Goal: Check status

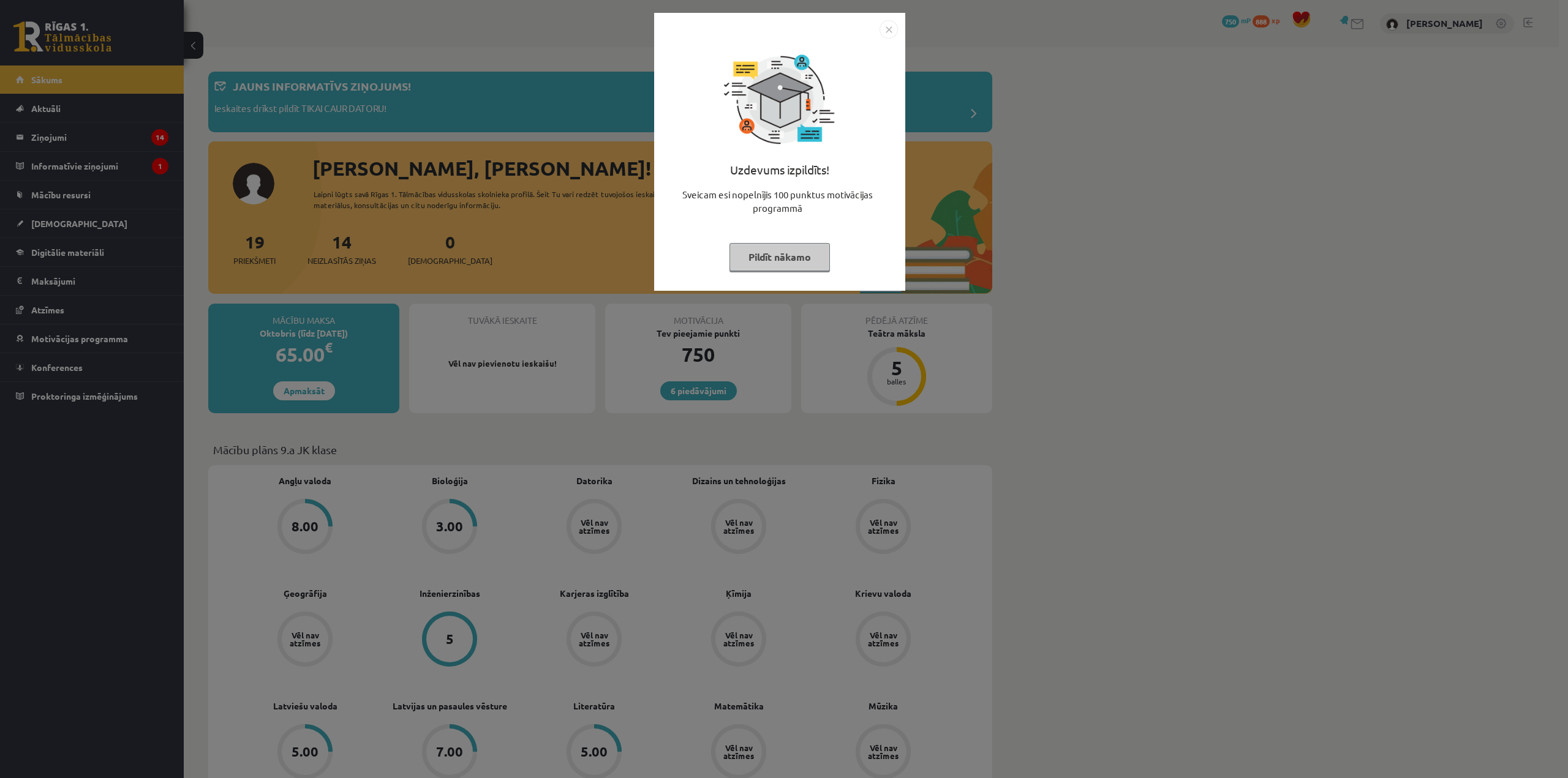
click at [892, 27] on img "Close" at bounding box center [888, 29] width 18 height 18
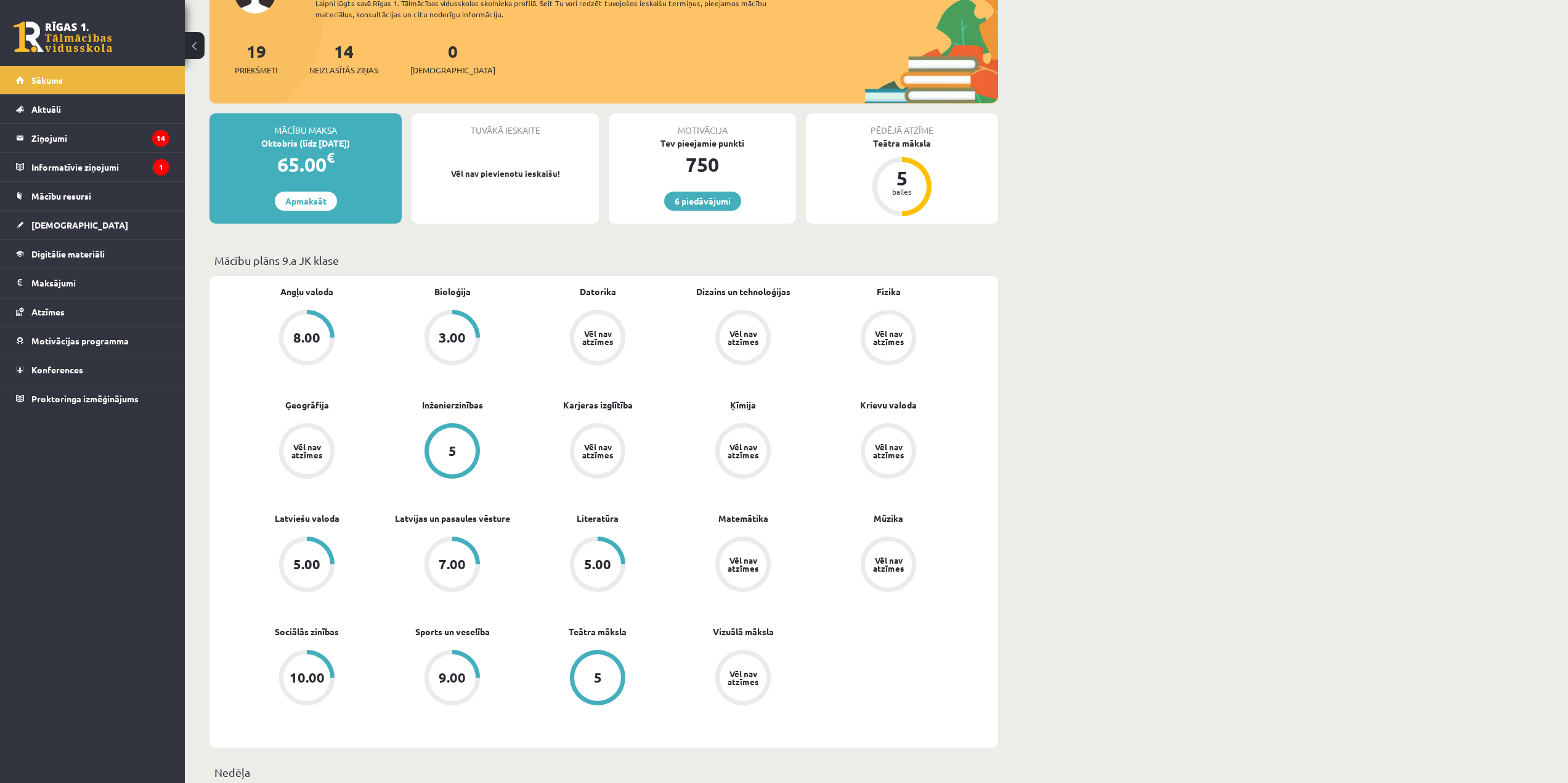
scroll to position [185, 0]
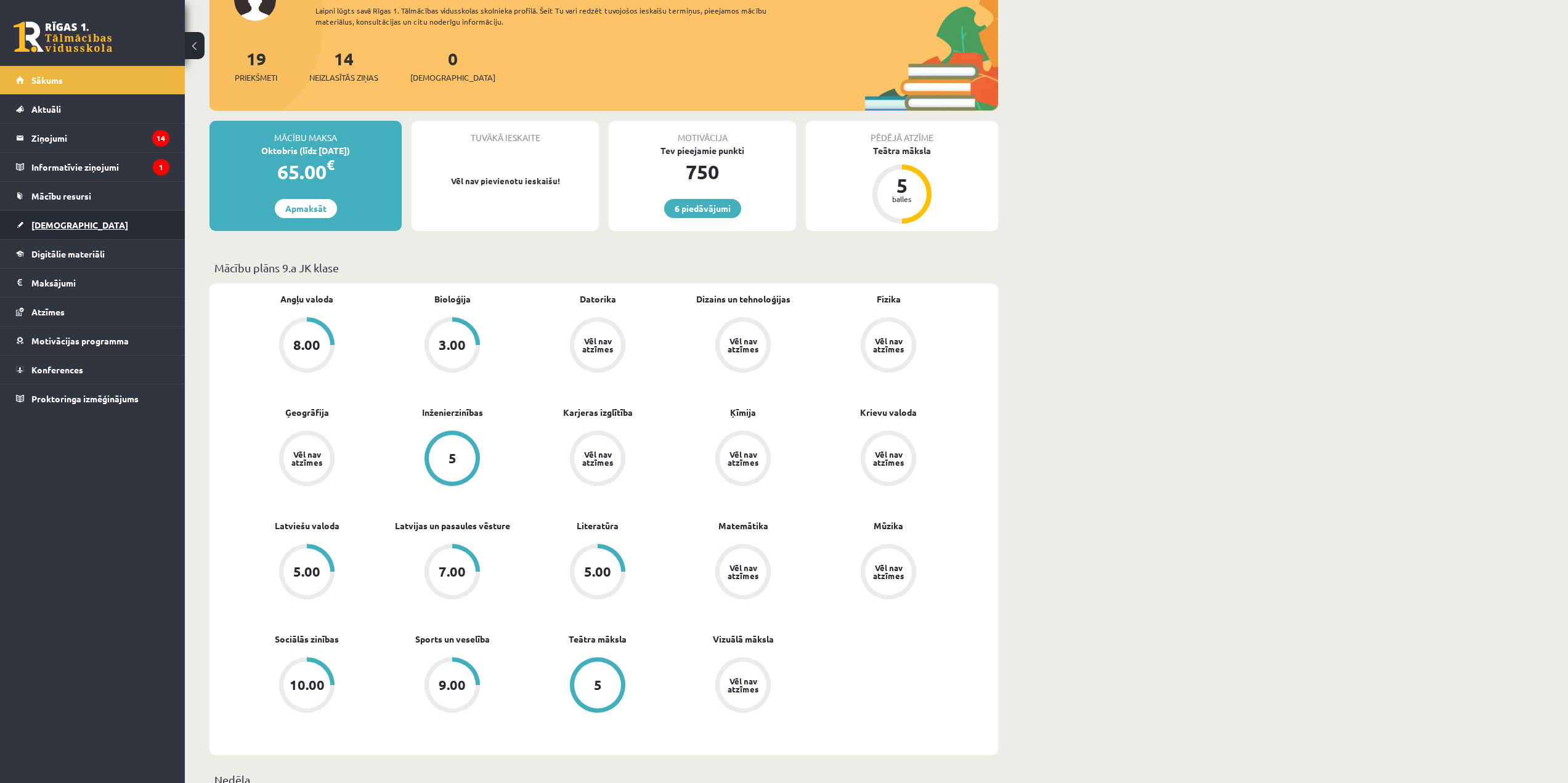
click at [94, 226] on link "[DEMOGRAPHIC_DATA]" at bounding box center [93, 225] width 154 height 28
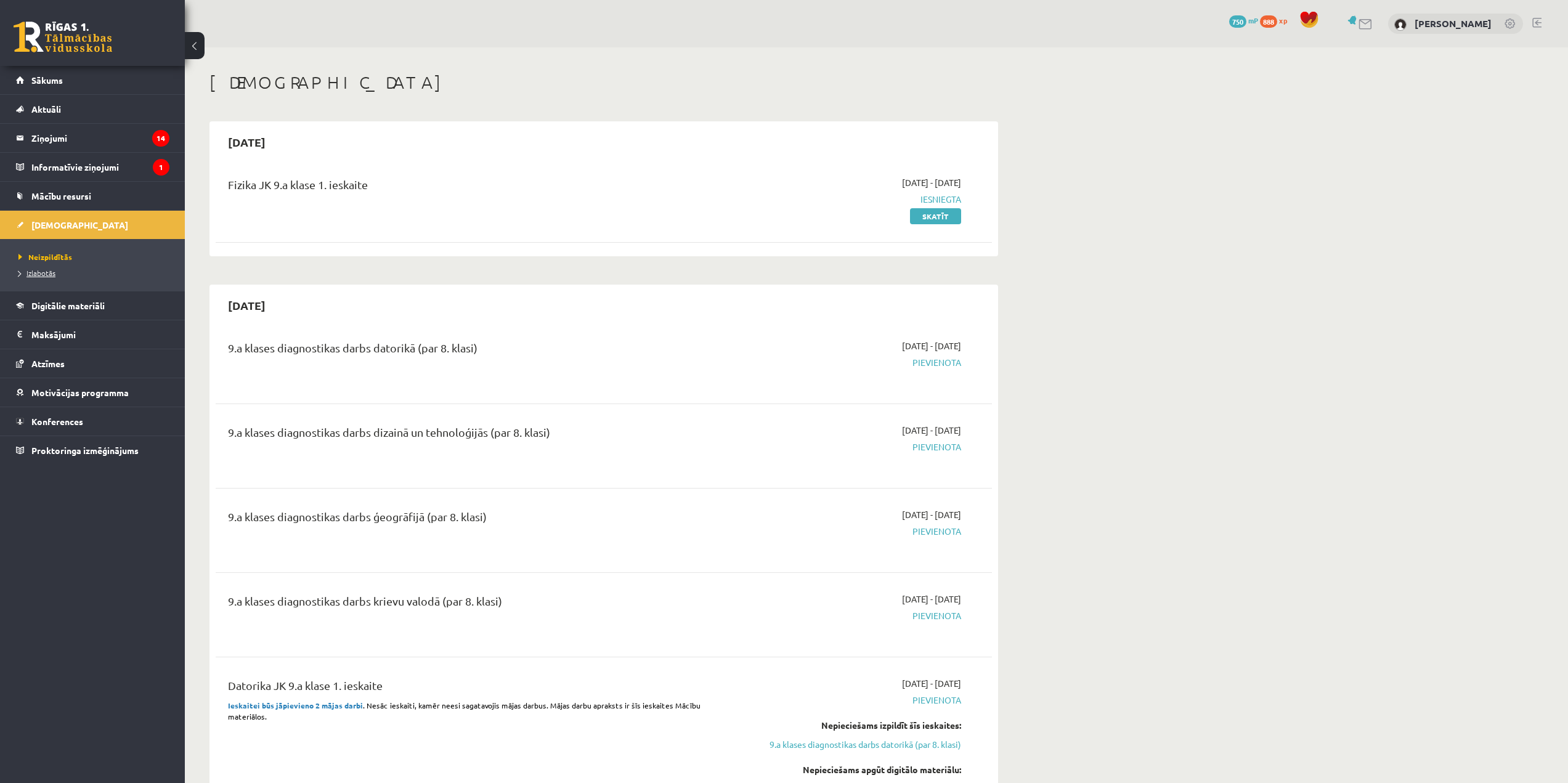
click at [40, 270] on span "Izlabotās" at bounding box center [37, 272] width 37 height 10
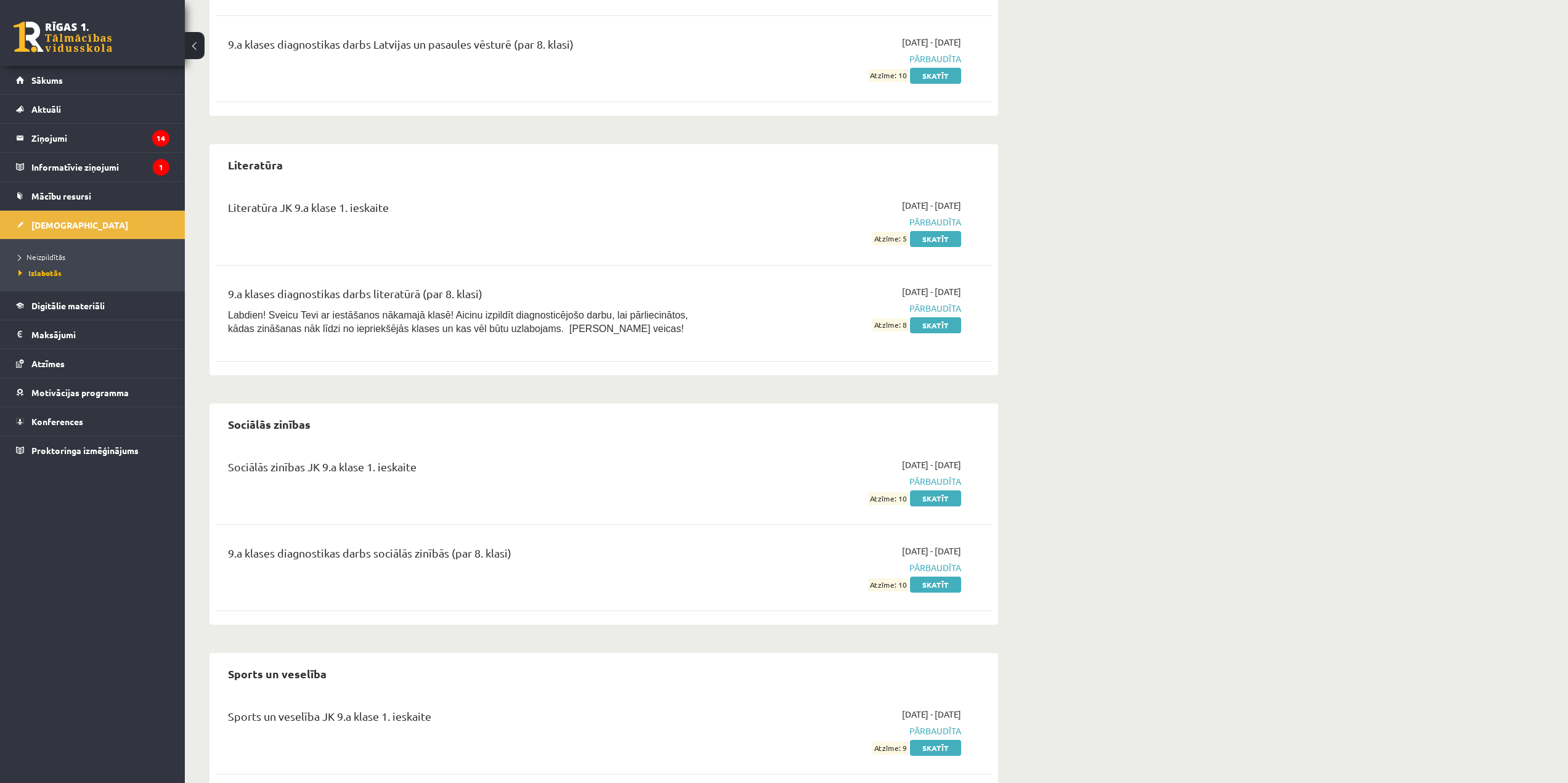
scroll to position [1232, 0]
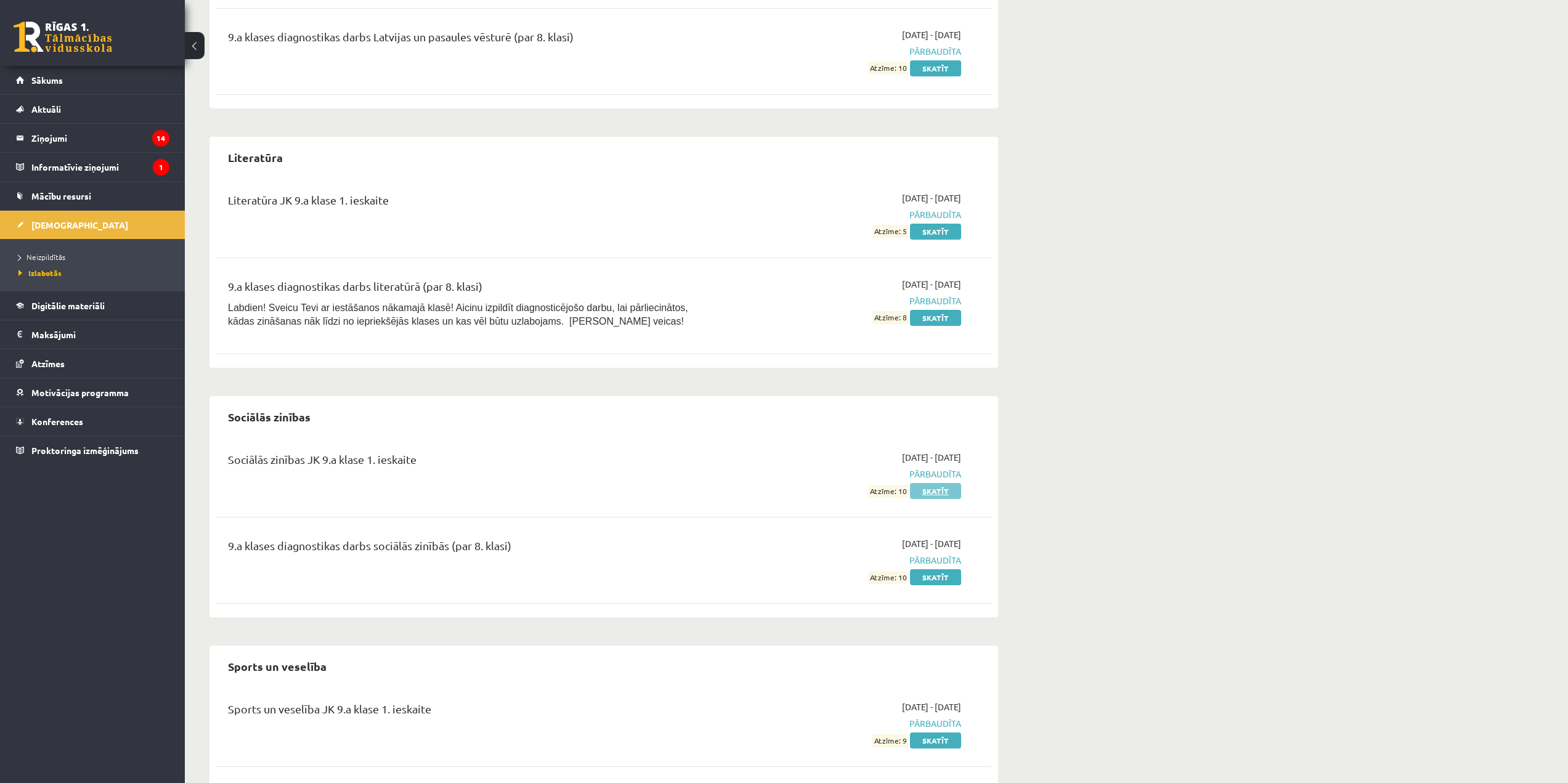
click at [942, 495] on link "Skatīt" at bounding box center [935, 491] width 51 height 16
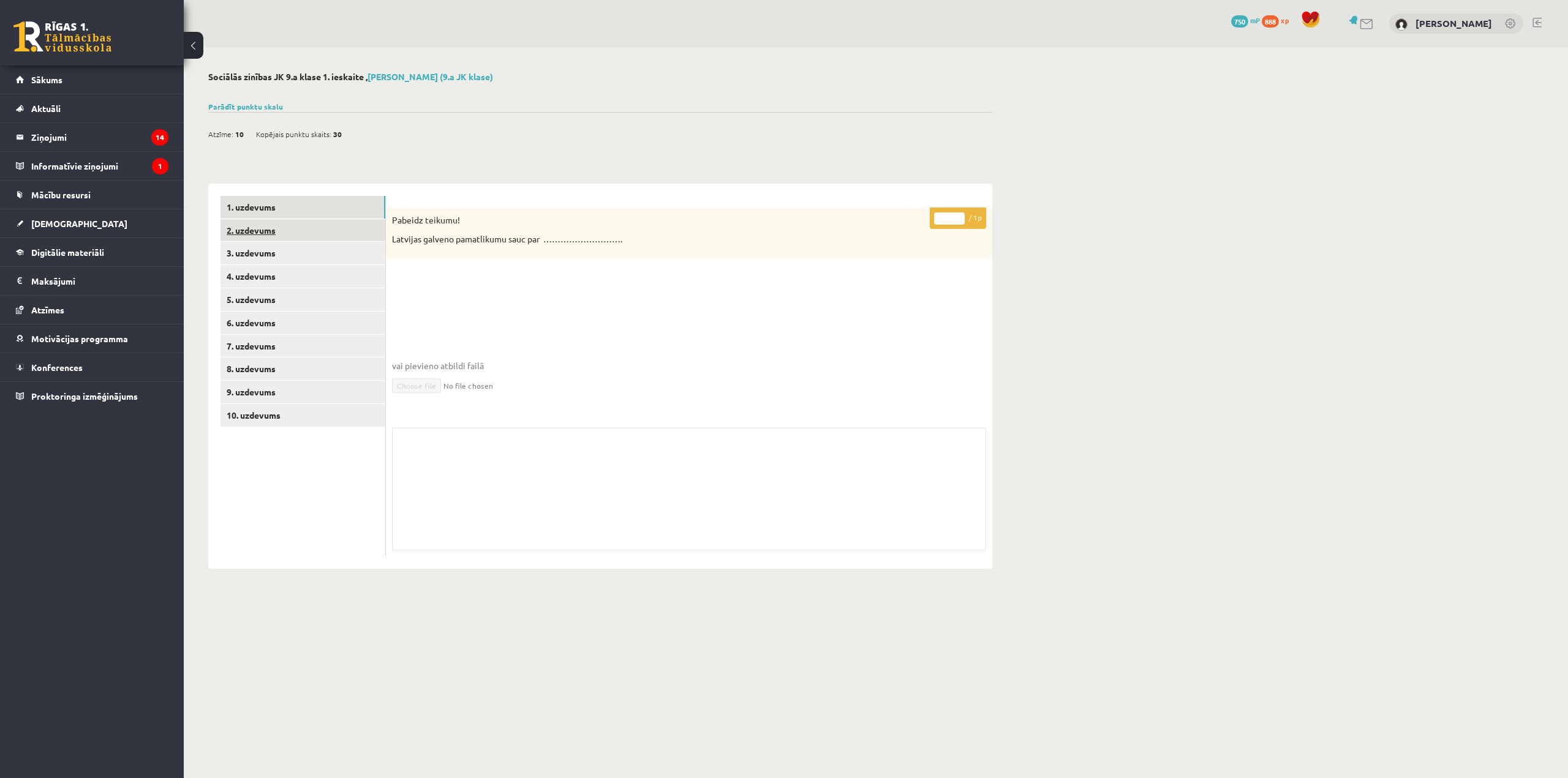
click at [365, 231] on link "2. uzdevums" at bounding box center [303, 230] width 165 height 23
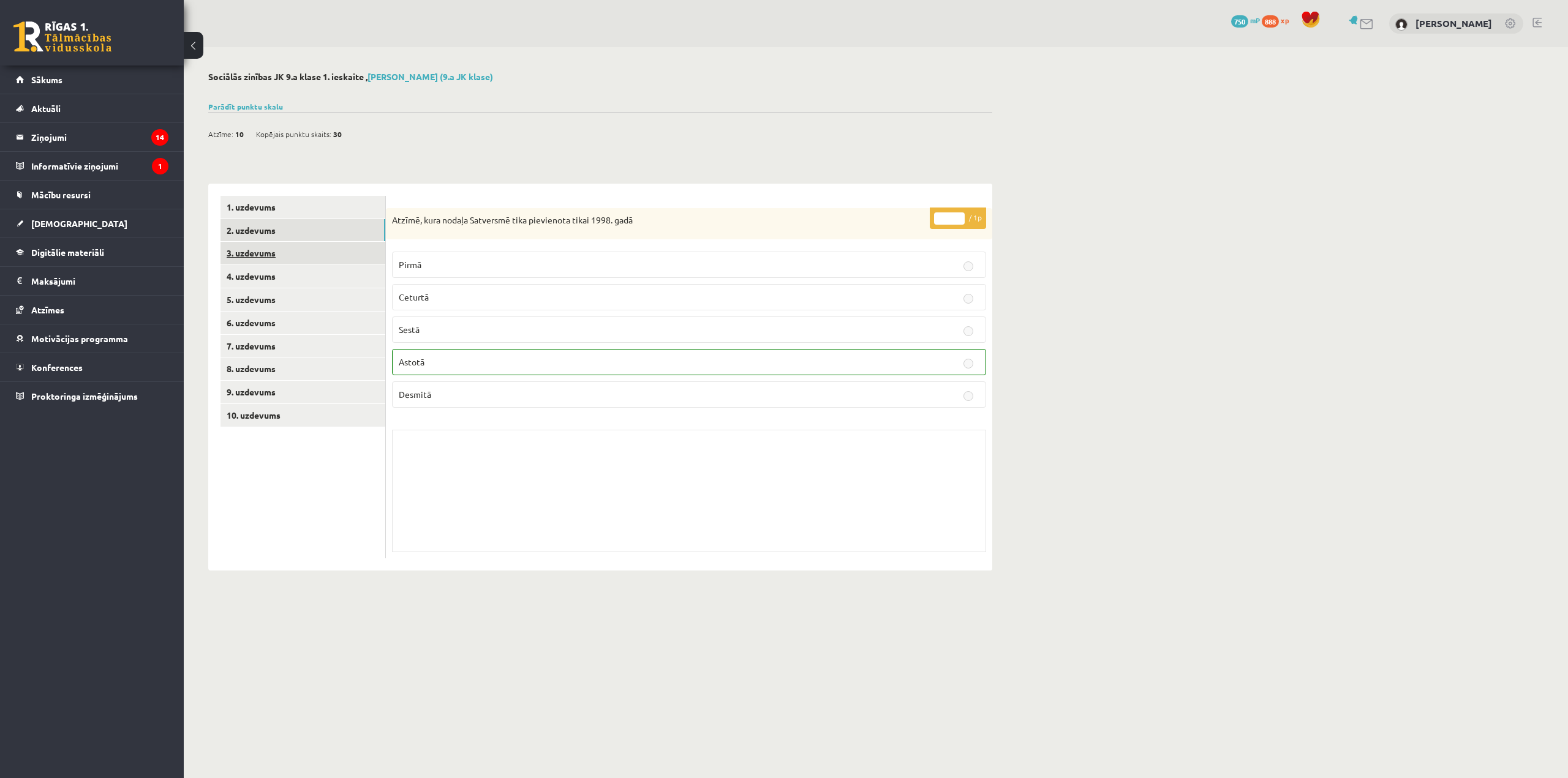
click at [366, 251] on link "3. uzdevums" at bounding box center [303, 253] width 165 height 23
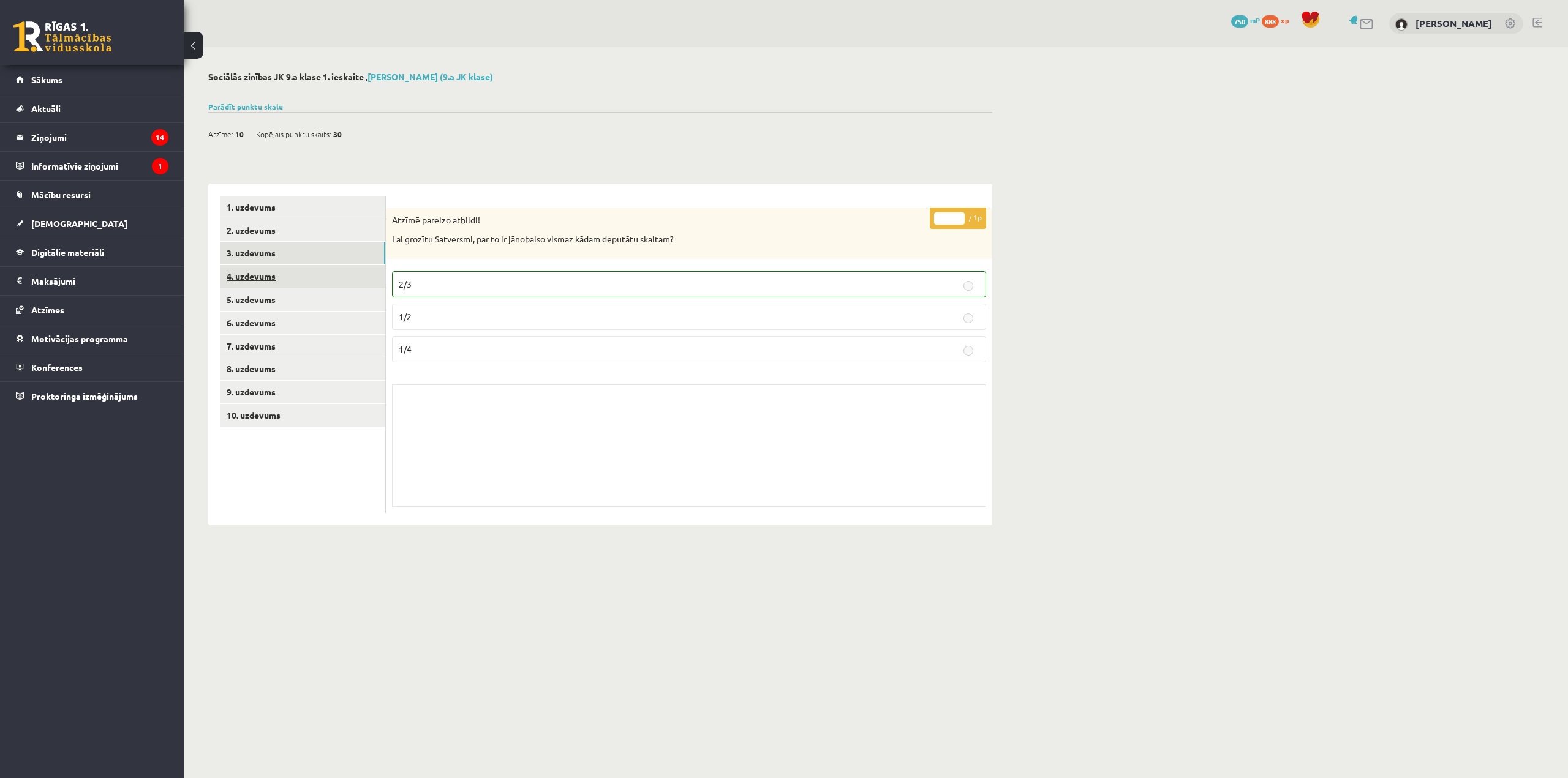
click at [359, 279] on link "4. uzdevums" at bounding box center [303, 276] width 165 height 23
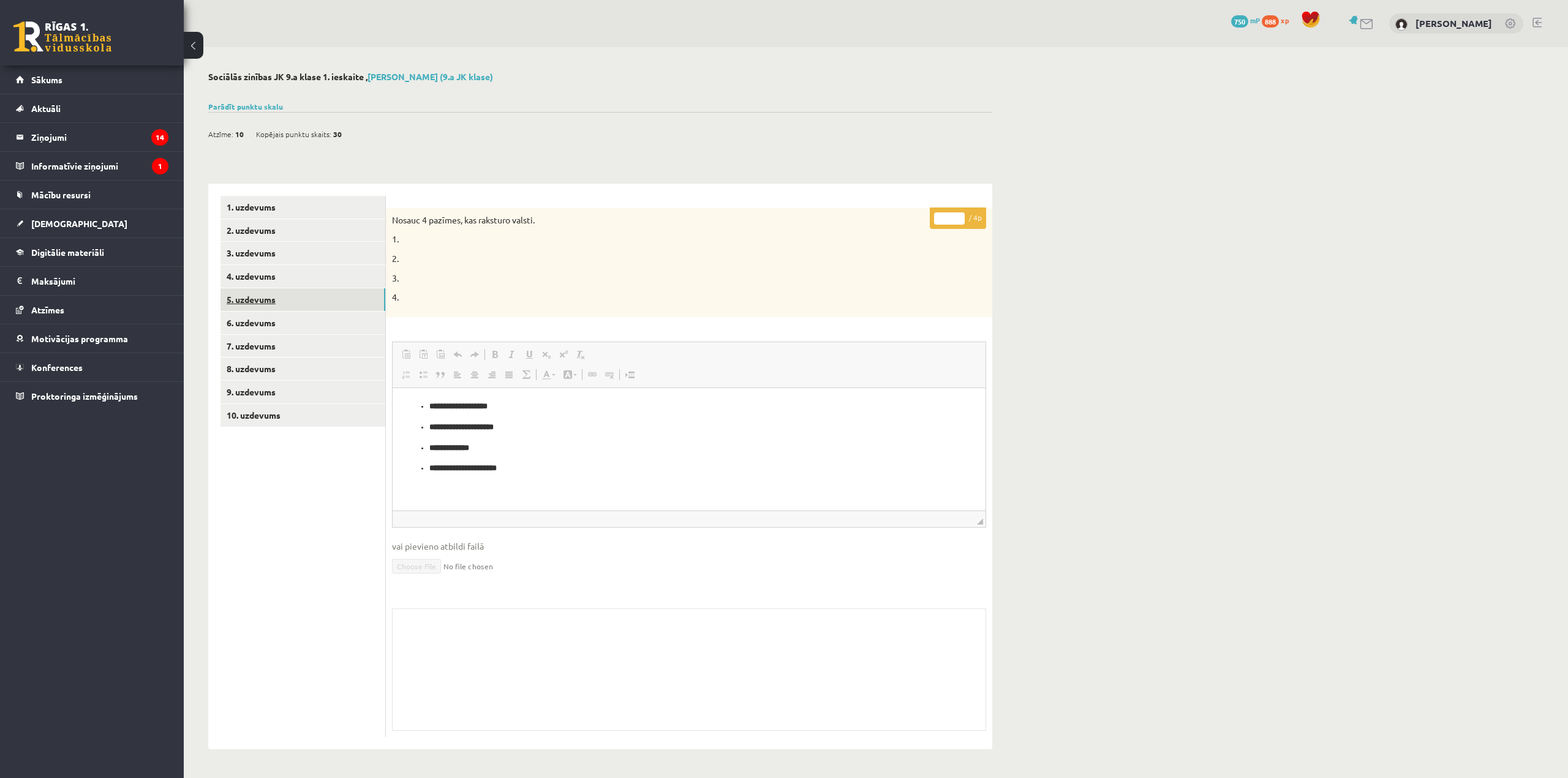
click at [355, 299] on link "5. uzdevums" at bounding box center [303, 299] width 165 height 23
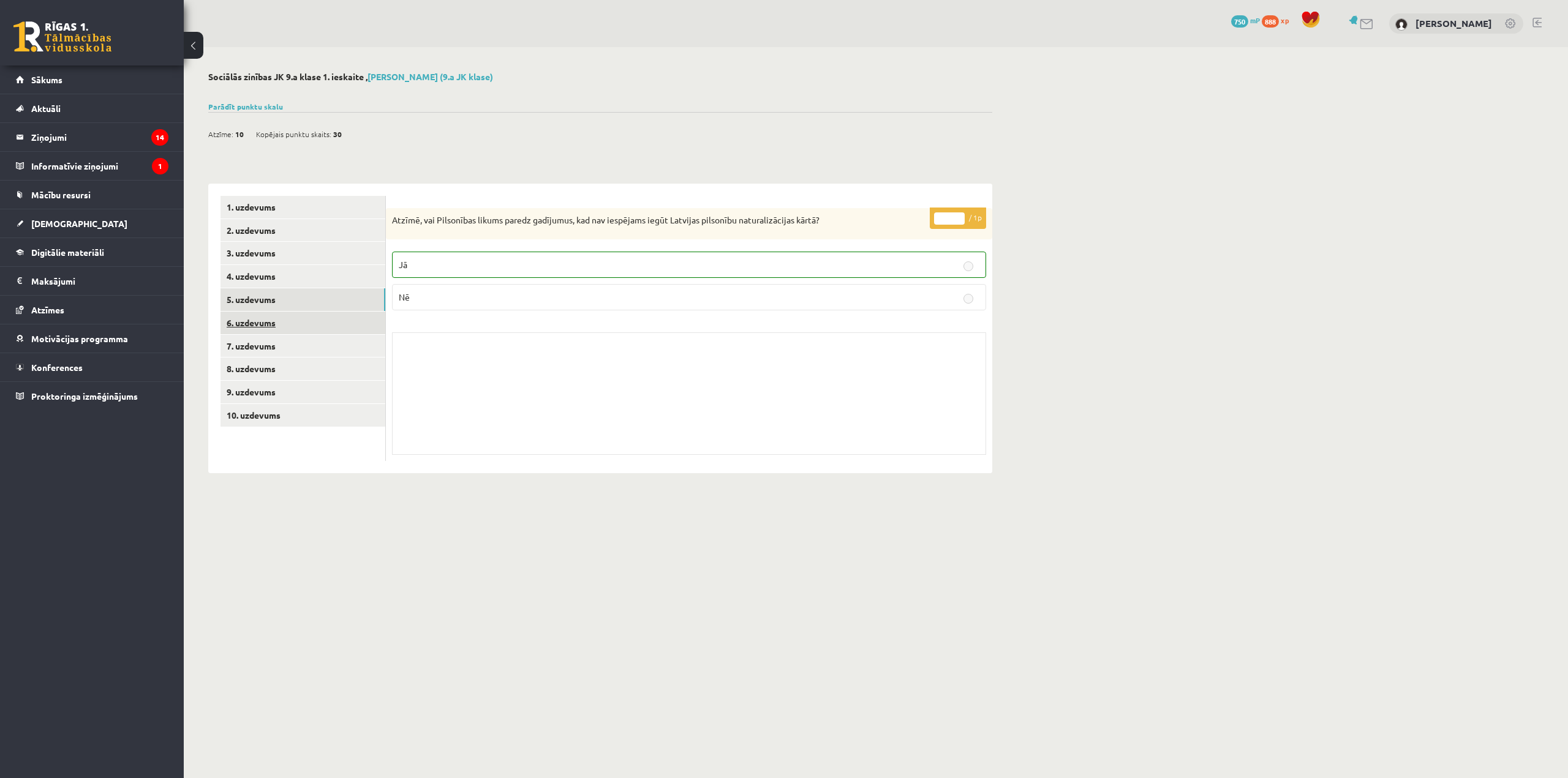
click at [353, 326] on link "6. uzdevums" at bounding box center [303, 322] width 165 height 23
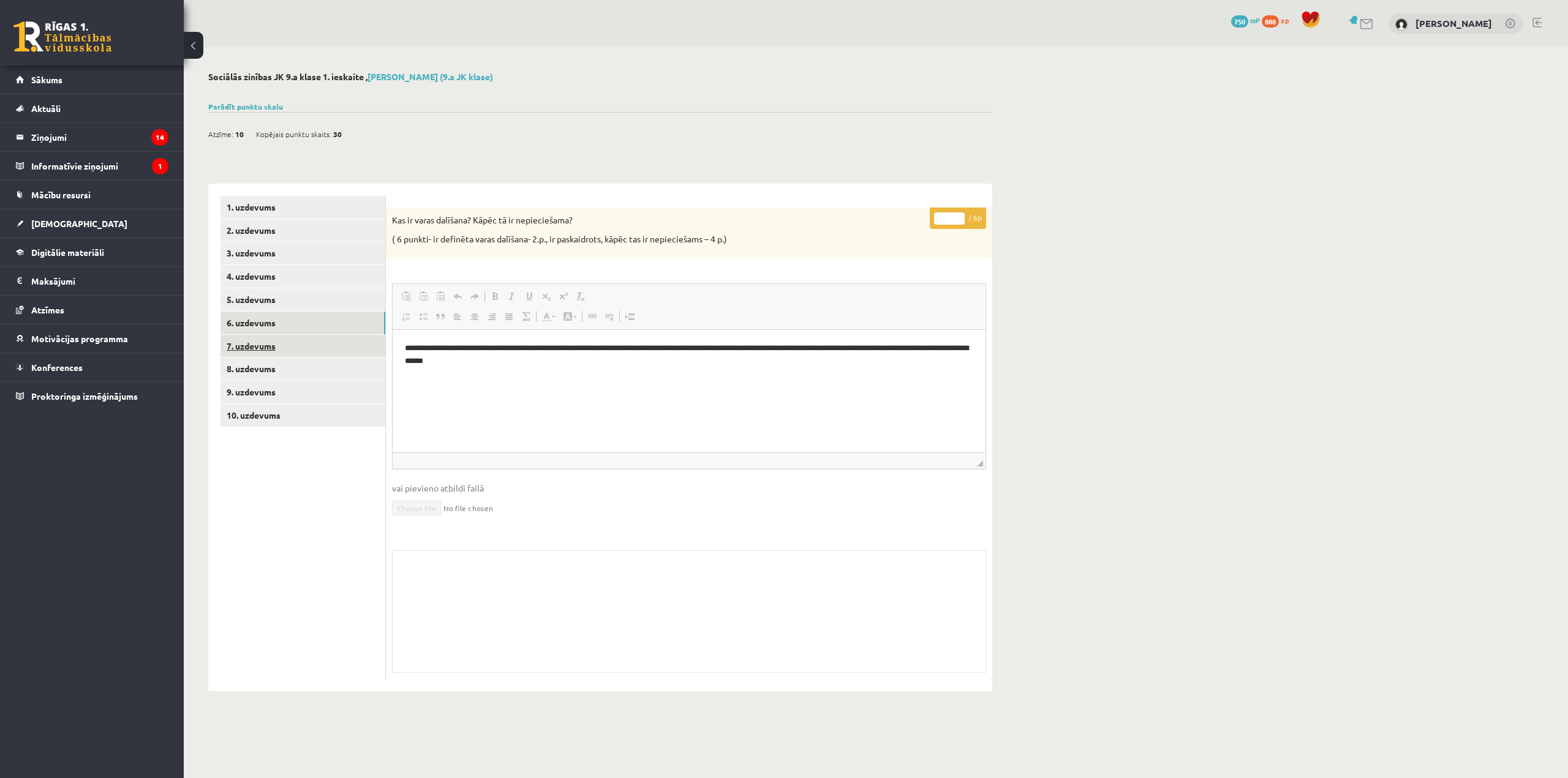
click at [351, 344] on link "7. uzdevums" at bounding box center [303, 346] width 165 height 23
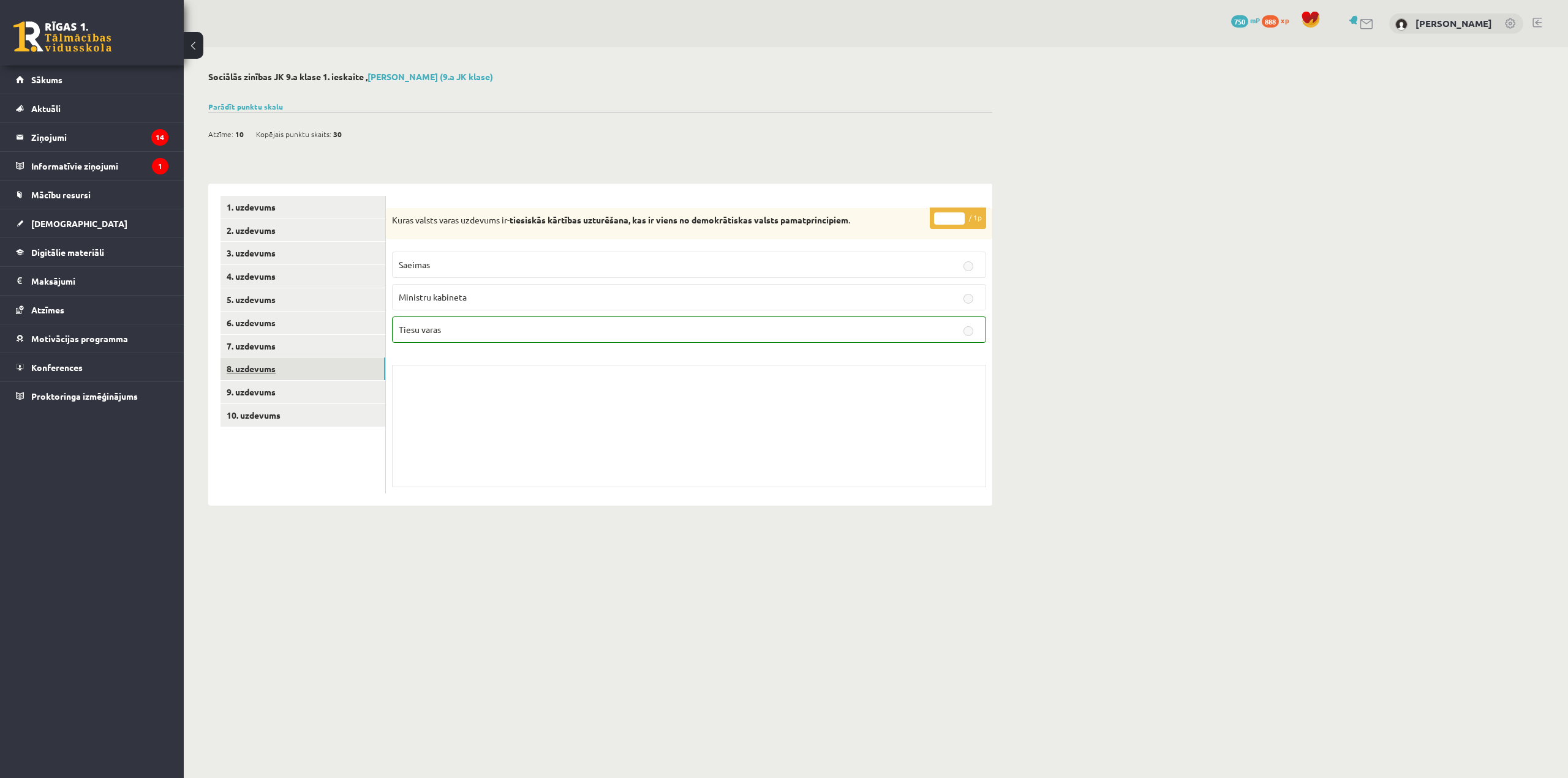
click at [344, 369] on link "8. uzdevums" at bounding box center [303, 369] width 165 height 23
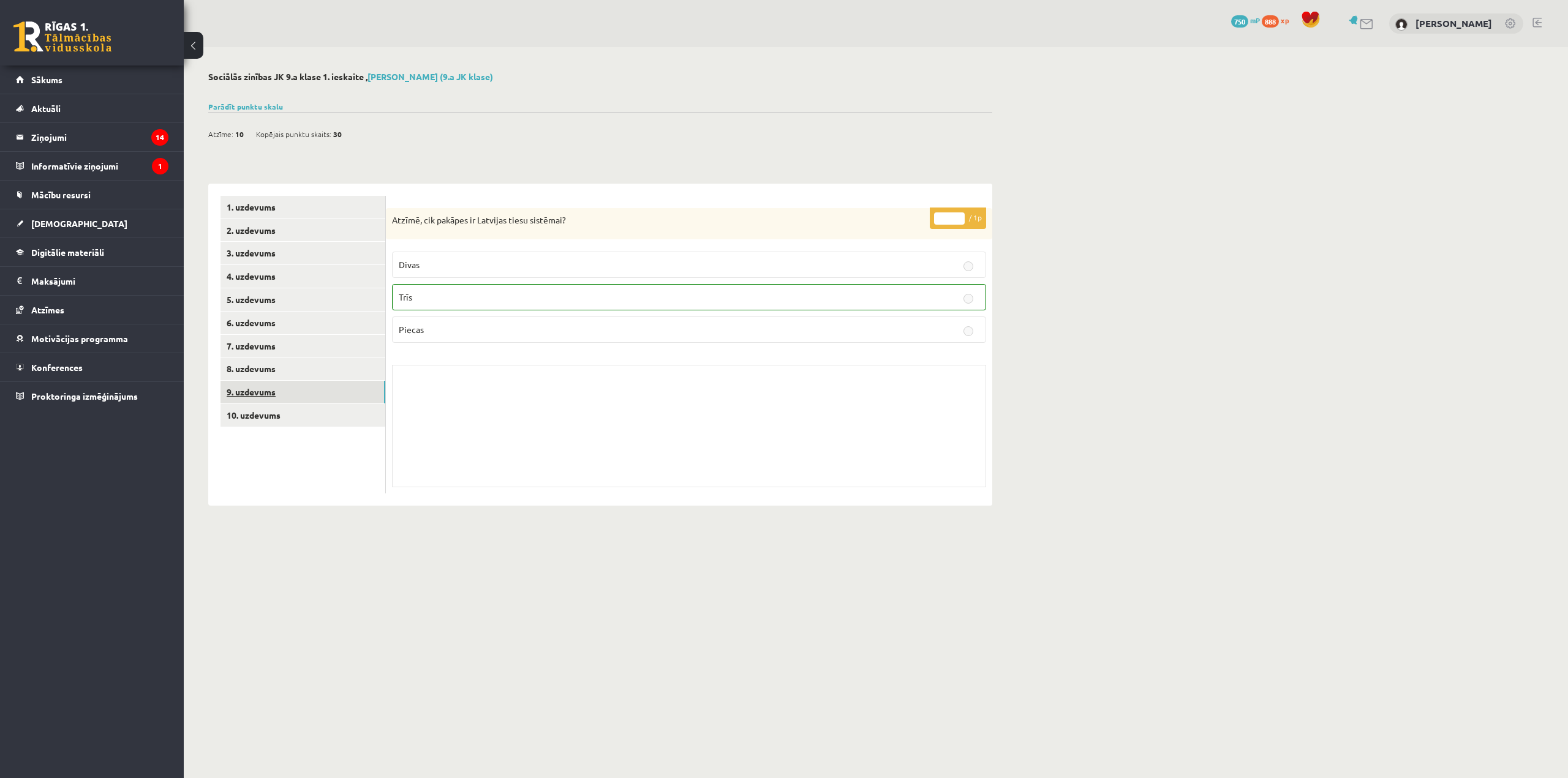
click at [342, 385] on link "9. uzdevums" at bounding box center [303, 392] width 165 height 23
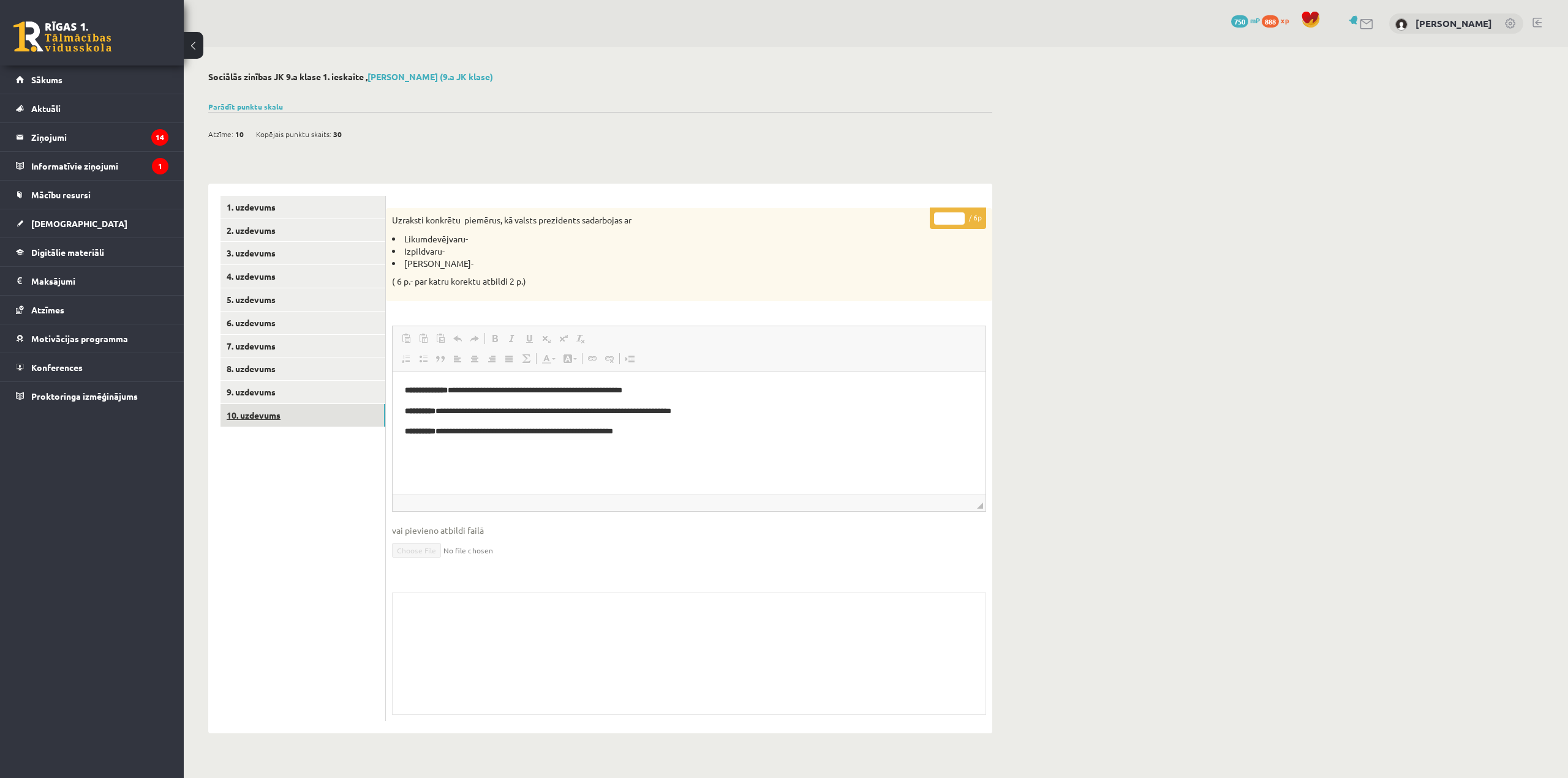
click at [344, 417] on link "10. uzdevums" at bounding box center [303, 415] width 165 height 23
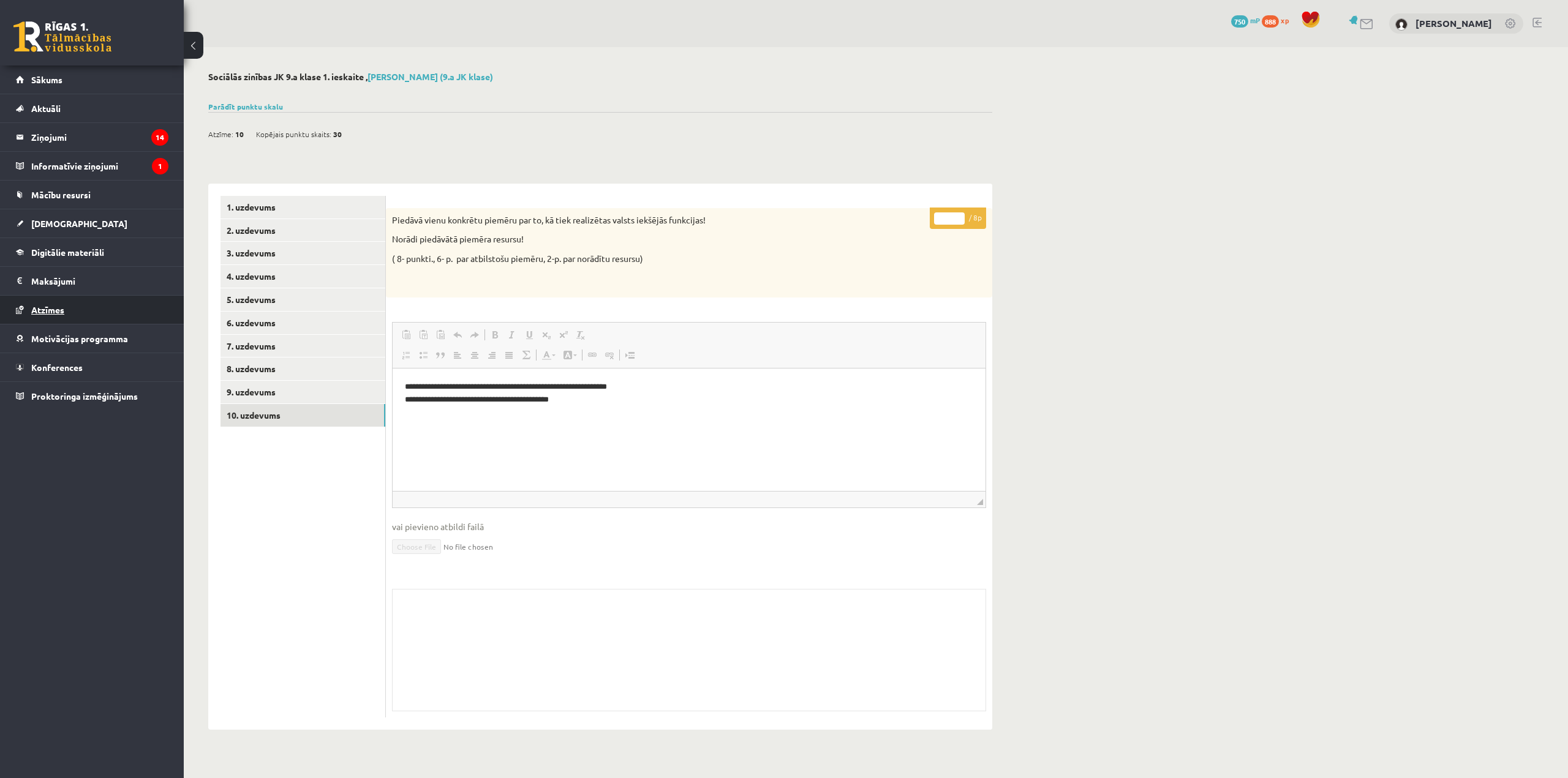
click at [94, 303] on link "Atzīmes" at bounding box center [92, 310] width 153 height 28
